Goal: Task Accomplishment & Management: Manage account settings

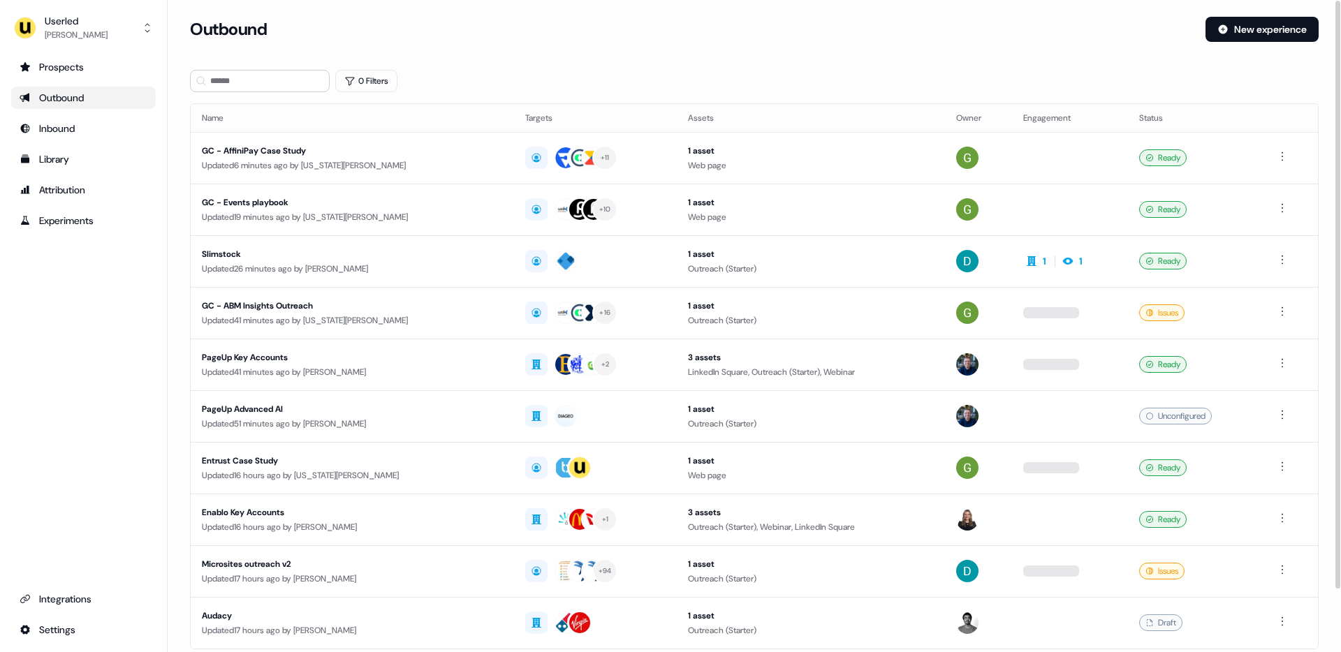
click at [94, 360] on div "Prospects Outbound Inbound Library Attribution Experiments Integrations Settings" at bounding box center [83, 348] width 145 height 585
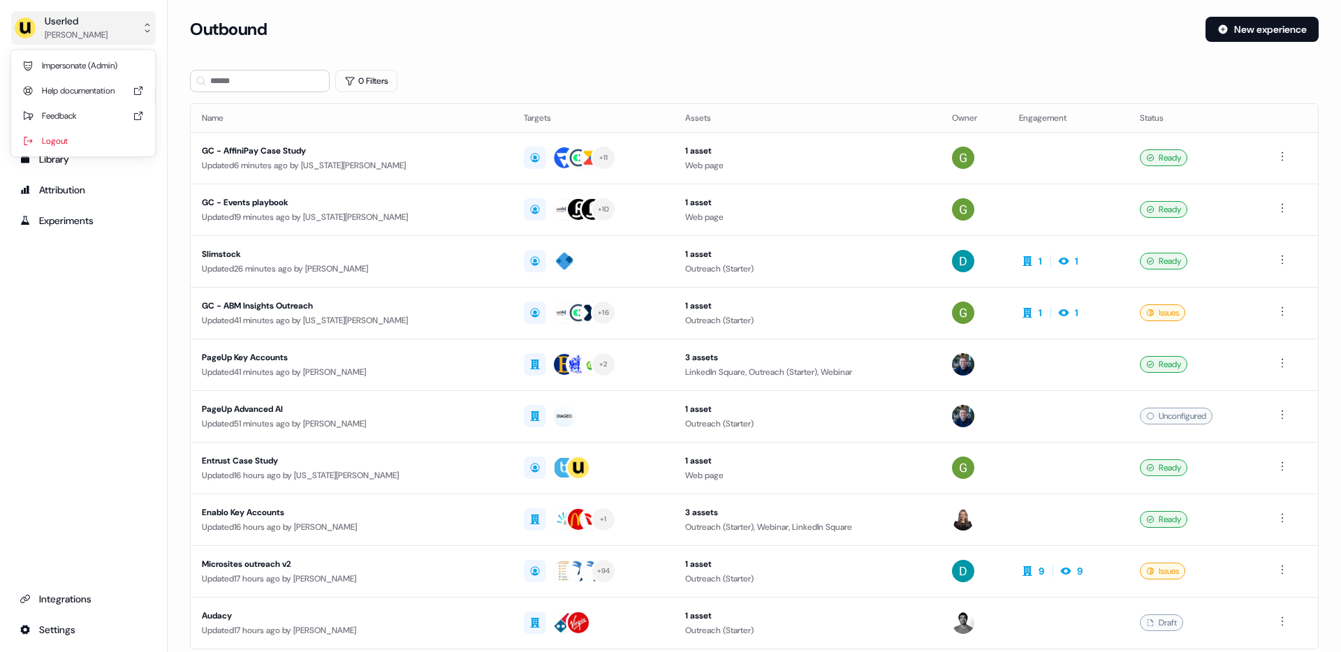
click at [85, 22] on div "Userled" at bounding box center [76, 21] width 63 height 14
click at [109, 59] on div "Impersonate (Admin)" at bounding box center [83, 65] width 133 height 25
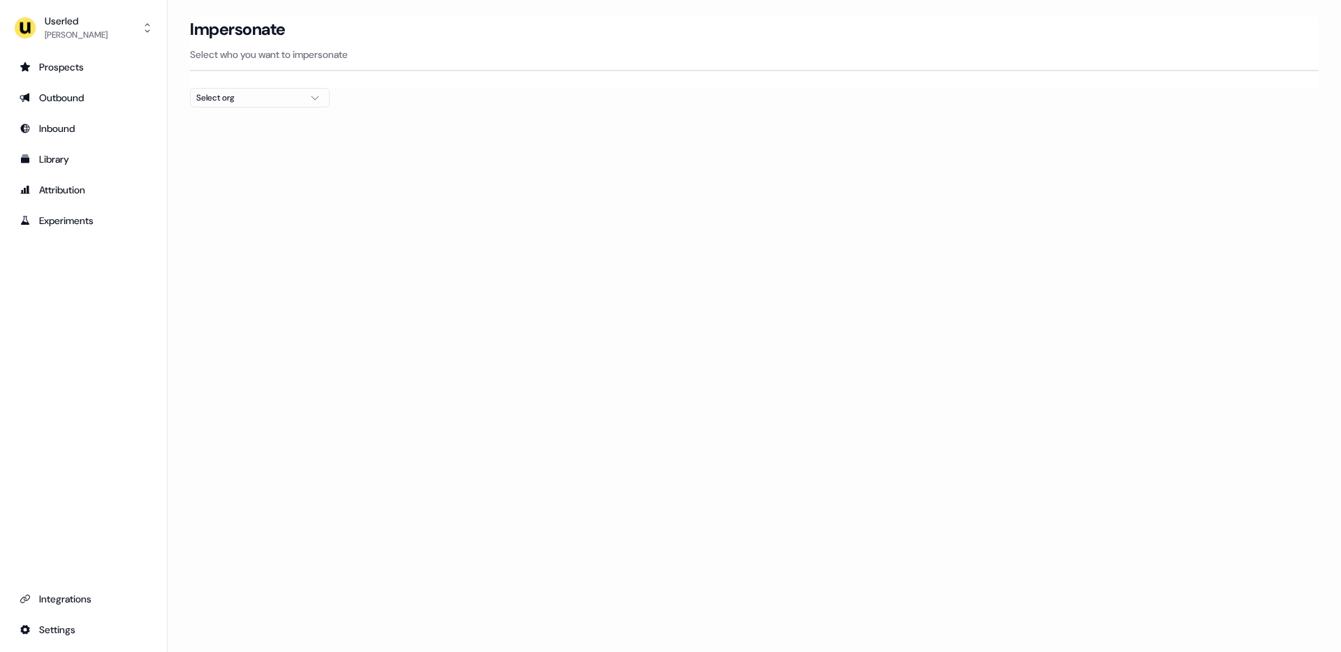
click at [270, 101] on div "Select org" at bounding box center [248, 98] width 105 height 14
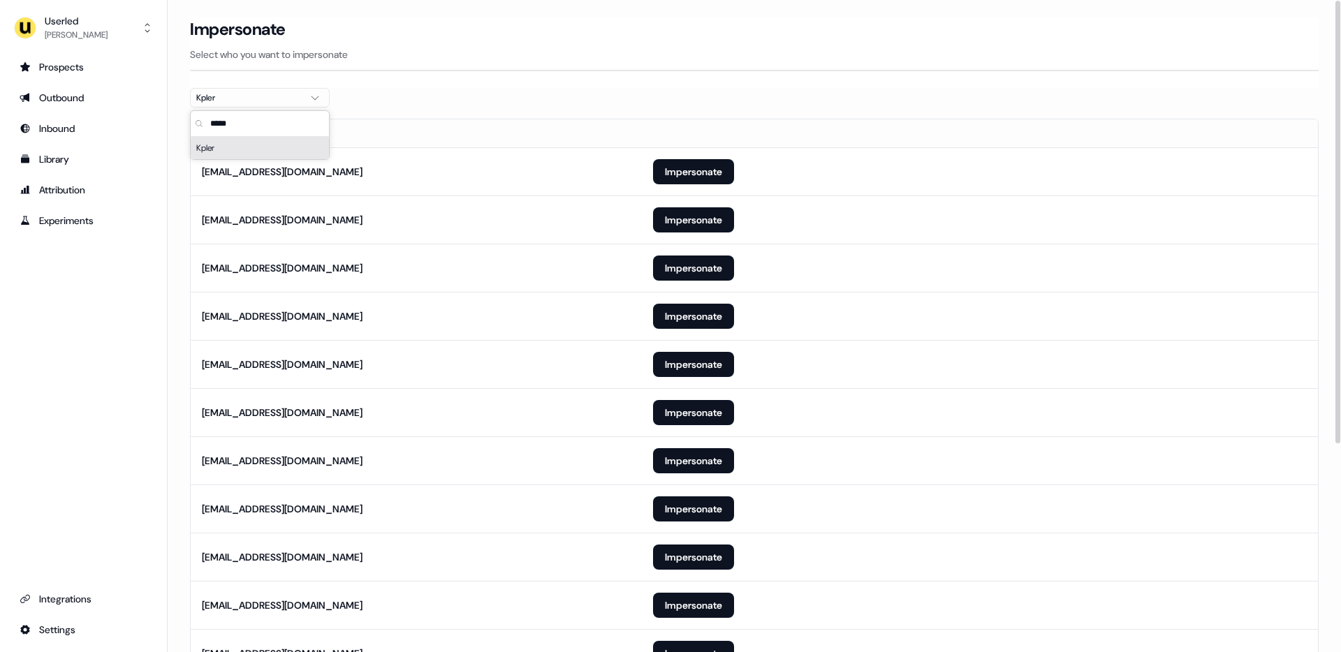
type input "*****"
click at [583, 126] on th "Email" at bounding box center [416, 133] width 451 height 28
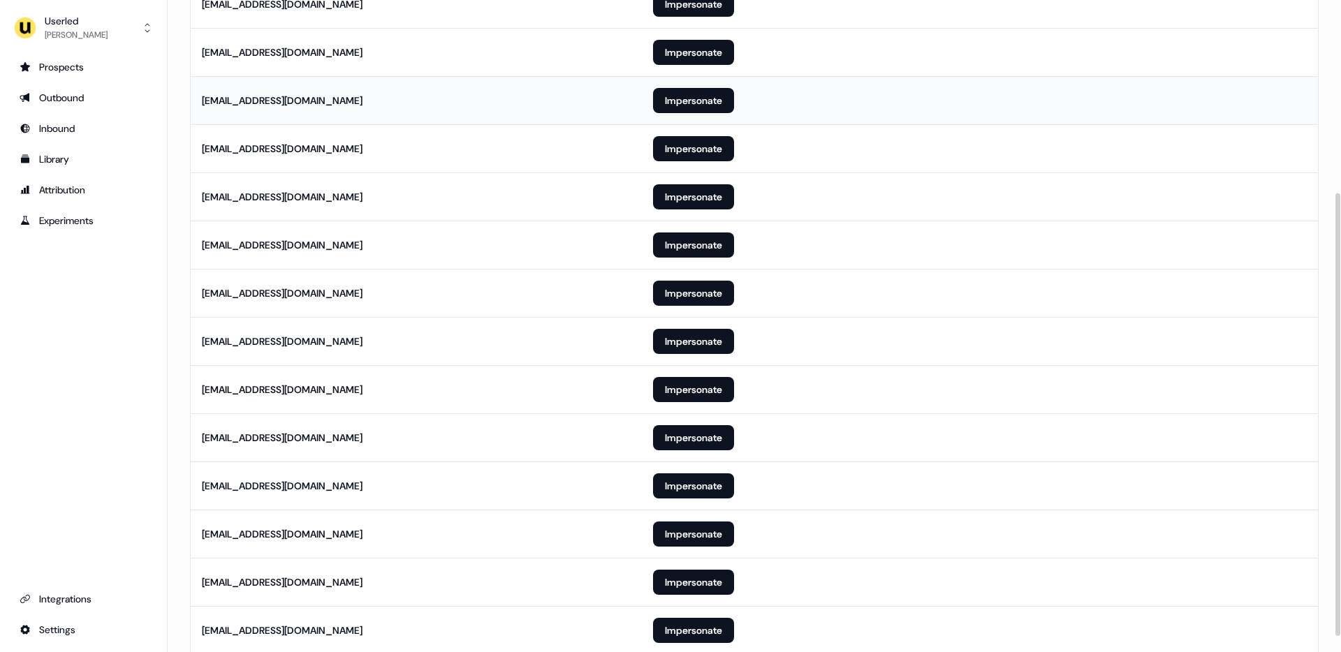
scroll to position [306, 0]
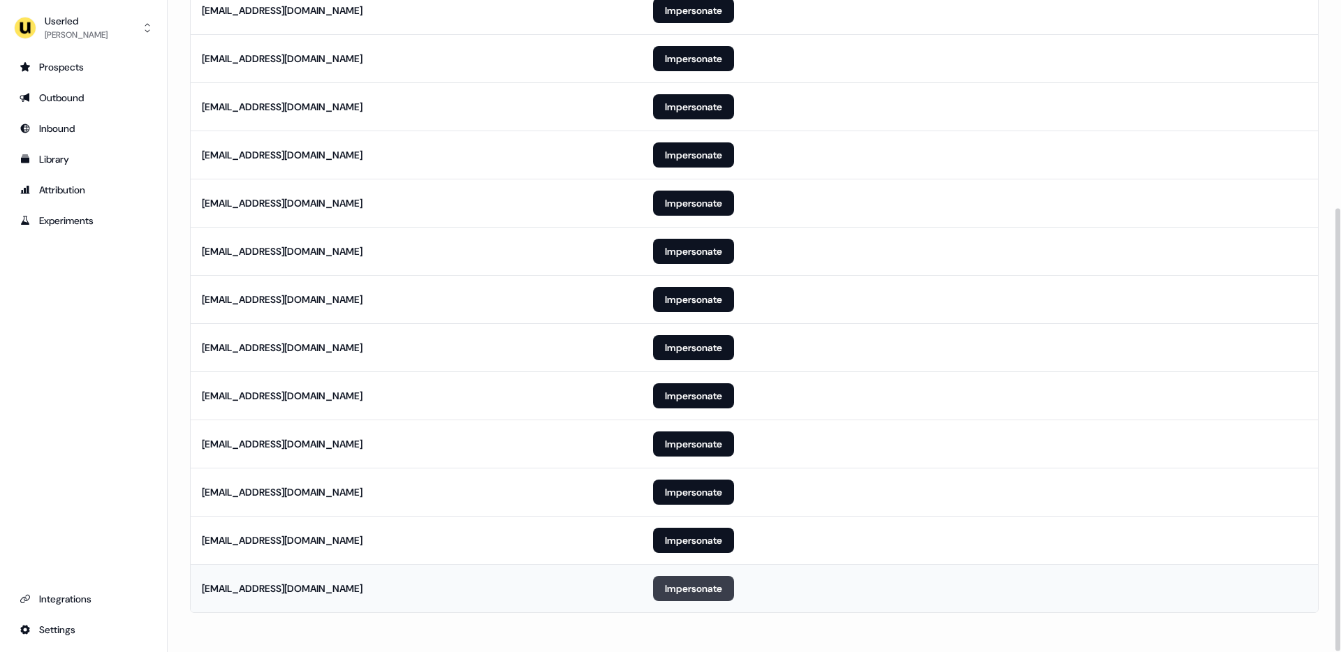
click at [703, 587] on button "Impersonate" at bounding box center [693, 588] width 81 height 25
